Goal: Task Accomplishment & Management: Manage account settings

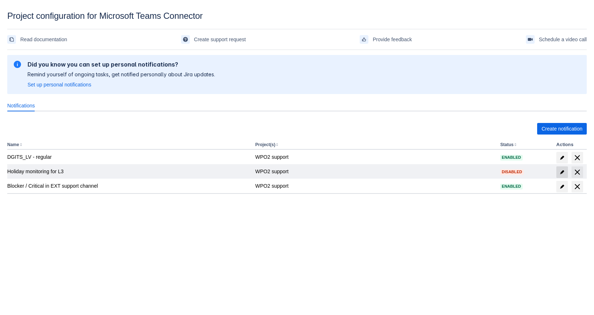
click at [560, 170] on span "edit" at bounding box center [562, 173] width 6 height 6
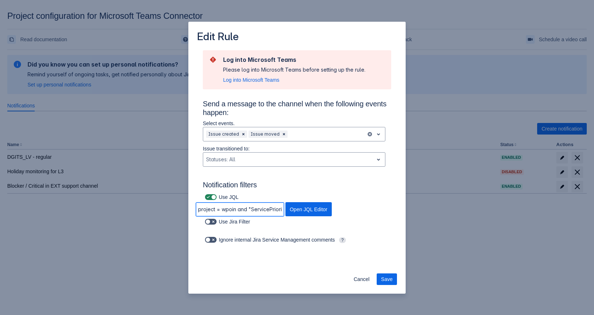
click at [263, 209] on input "project = wpoin and "ServicePriorityselect[Select List (cascading)]" in (BLOCKE…" at bounding box center [240, 209] width 88 height 13
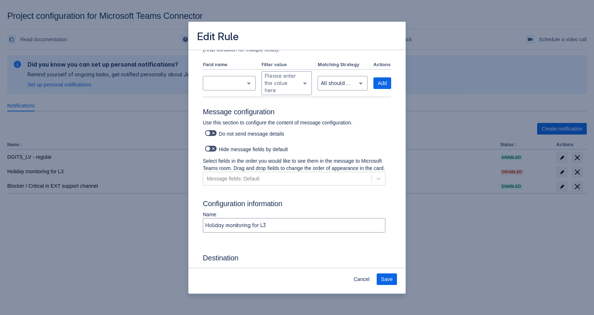
scroll to position [316, 0]
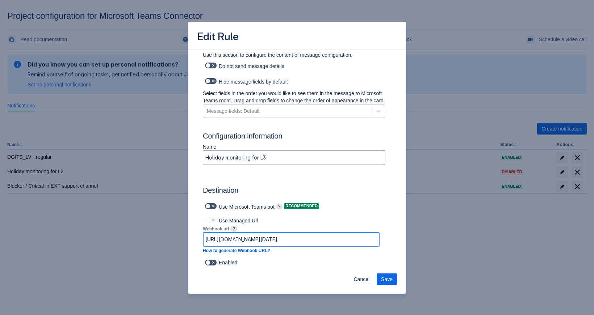
click at [318, 235] on input "[URL][DOMAIN_NAME][DATE]" at bounding box center [291, 239] width 176 height 13
paste input "[DOMAIN_NAME]:443/powerautomate/automations/direct/workflows/6be825b2178e4194b7…"
drag, startPoint x: 300, startPoint y: 240, endPoint x: 21, endPoint y: 243, distance: 278.5
click at [203, 243] on input "[URL][DOMAIN_NAME]" at bounding box center [291, 239] width 176 height 13
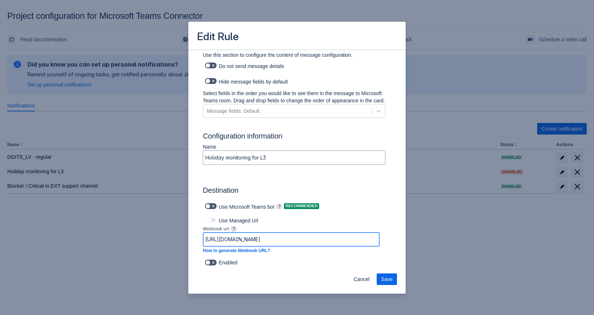
click at [227, 240] on input "[URL][DOMAIN_NAME]" at bounding box center [291, 239] width 176 height 13
drag, startPoint x: 224, startPoint y: 240, endPoint x: 247, endPoint y: 238, distance: 23.6
click at [247, 238] on input "[URL][DOMAIN_NAME]" at bounding box center [291, 239] width 176 height 13
click at [354, 239] on input "[URL][DOMAIN_NAME][DATE]" at bounding box center [291, 239] width 176 height 13
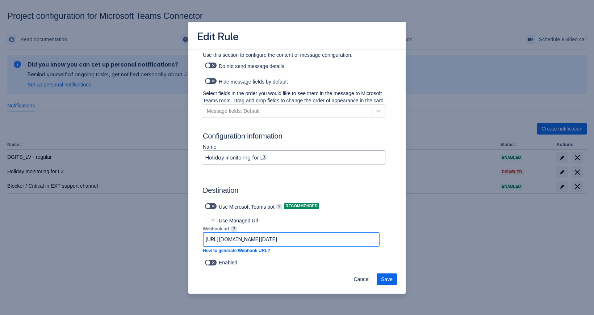
drag, startPoint x: 354, startPoint y: 239, endPoint x: 445, endPoint y: 242, distance: 90.6
click at [379, 242] on input "[URL][DOMAIN_NAME][DATE]" at bounding box center [291, 239] width 176 height 13
click at [368, 241] on input "[URL][DOMAIN_NAME][DATE]" at bounding box center [291, 239] width 176 height 13
click at [280, 235] on input "[URL][DOMAIN_NAME][DATE]" at bounding box center [291, 239] width 176 height 13
paste input "[DOMAIN_NAME]:443/powerautomate/automations/direct/workflows/6be825b2178e4194b7…"
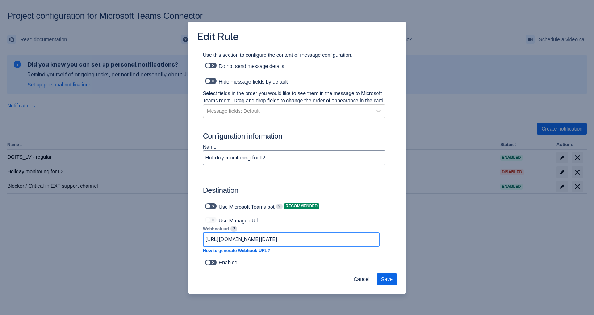
type input "[URL][DOMAIN_NAME]"
drag, startPoint x: 276, startPoint y: 237, endPoint x: 113, endPoint y: 242, distance: 163.0
click at [203, 242] on input "[URL][DOMAIN_NAME]" at bounding box center [291, 239] width 176 height 13
click at [383, 279] on span "Save" at bounding box center [387, 280] width 12 height 12
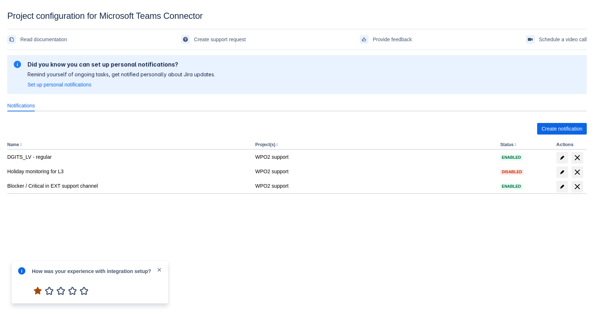
click at [37, 290] on span "1" at bounding box center [38, 291] width 12 height 12
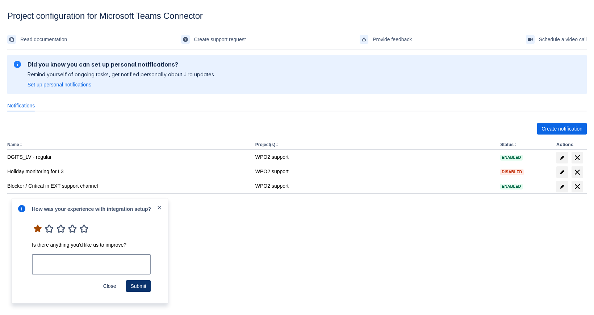
click at [132, 286] on span "Submit" at bounding box center [138, 287] width 16 height 12
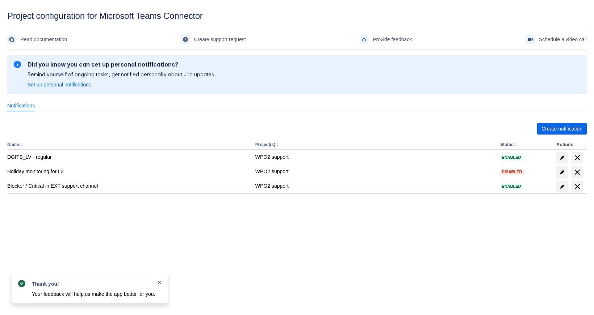
click at [158, 282] on span "close" at bounding box center [159, 283] width 6 height 6
